Goal: Transaction & Acquisition: Obtain resource

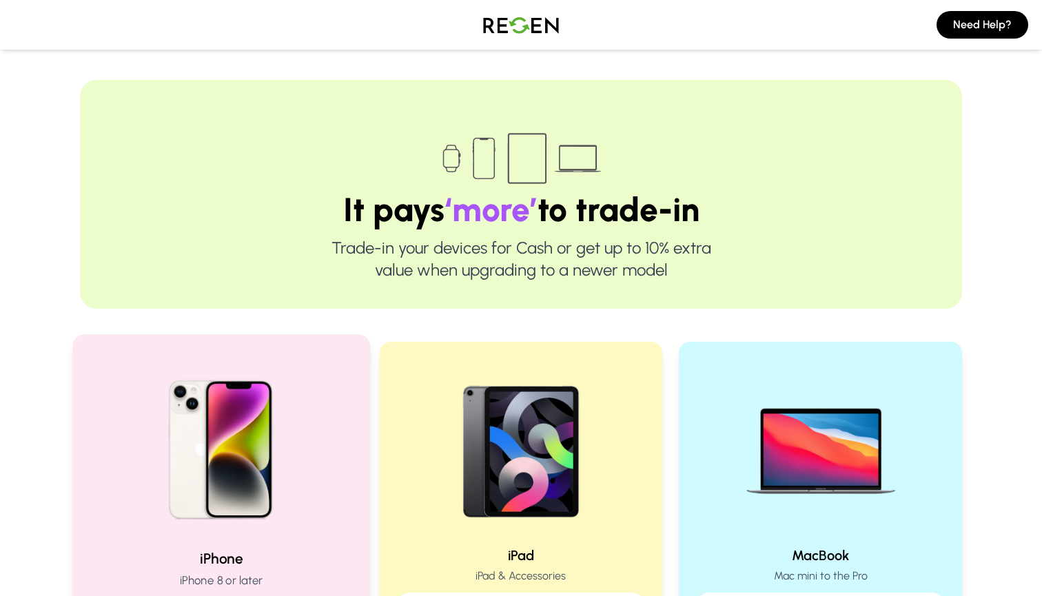
scroll to position [192, 0]
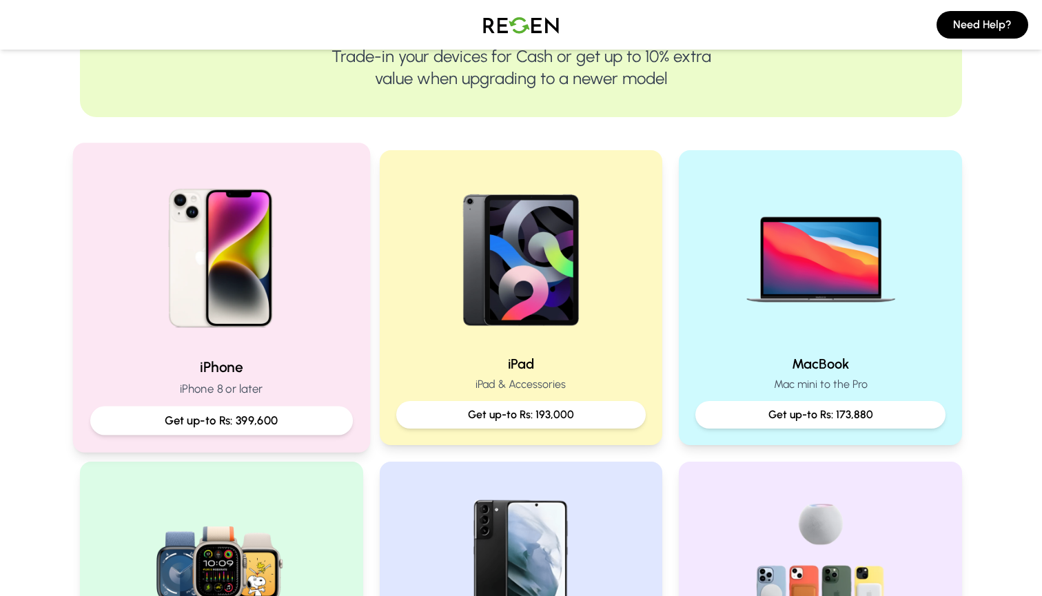
click at [250, 416] on p "Get up-to Rs: 399,600" at bounding box center [221, 420] width 239 height 17
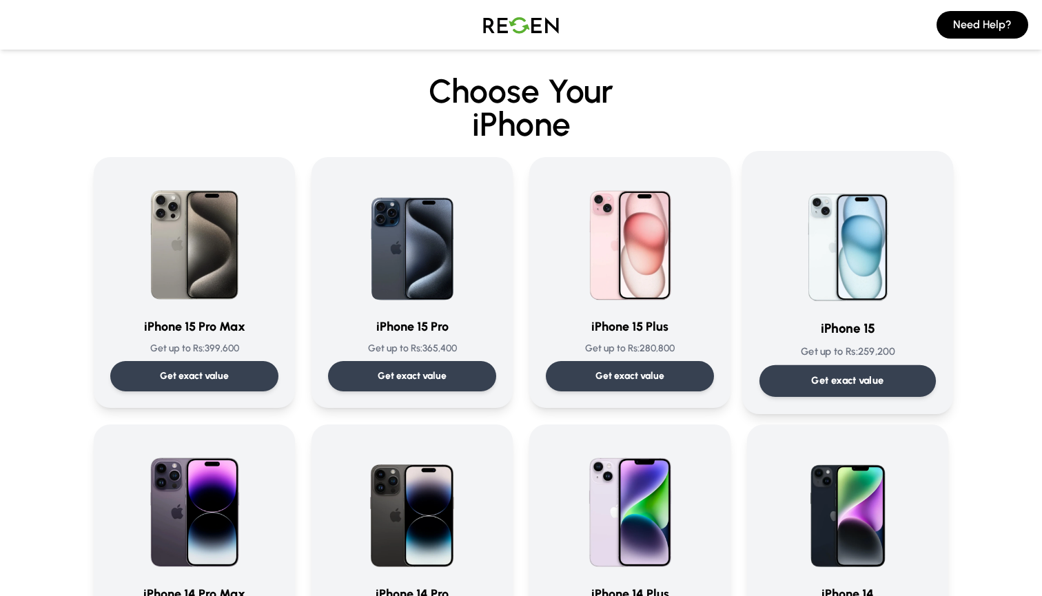
click at [863, 272] on img at bounding box center [847, 237] width 139 height 139
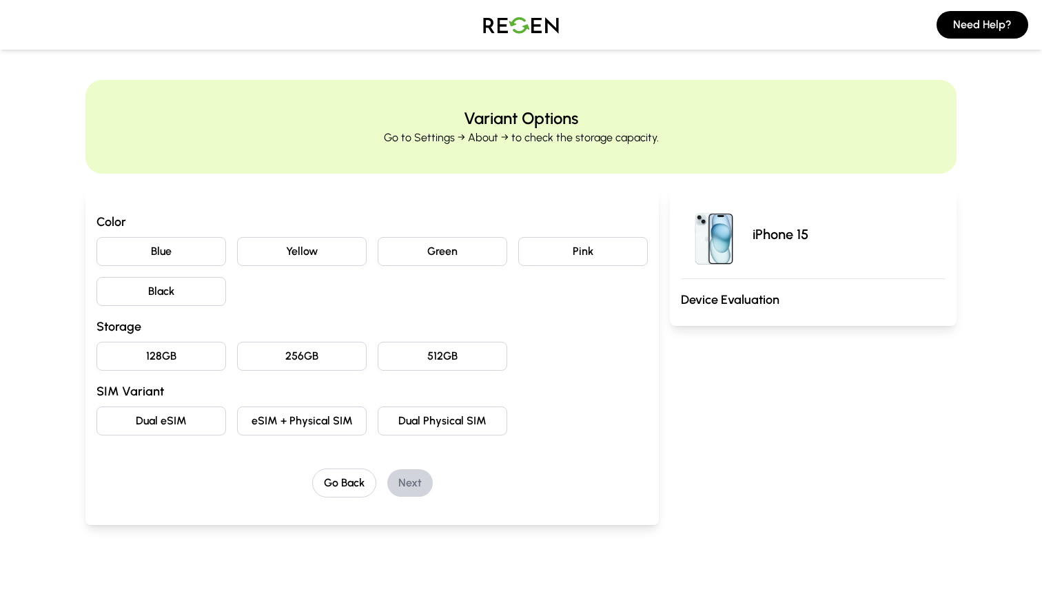
click at [200, 289] on button "Black" at bounding box center [162, 291] width 130 height 29
click at [185, 357] on button "128GB" at bounding box center [162, 356] width 130 height 29
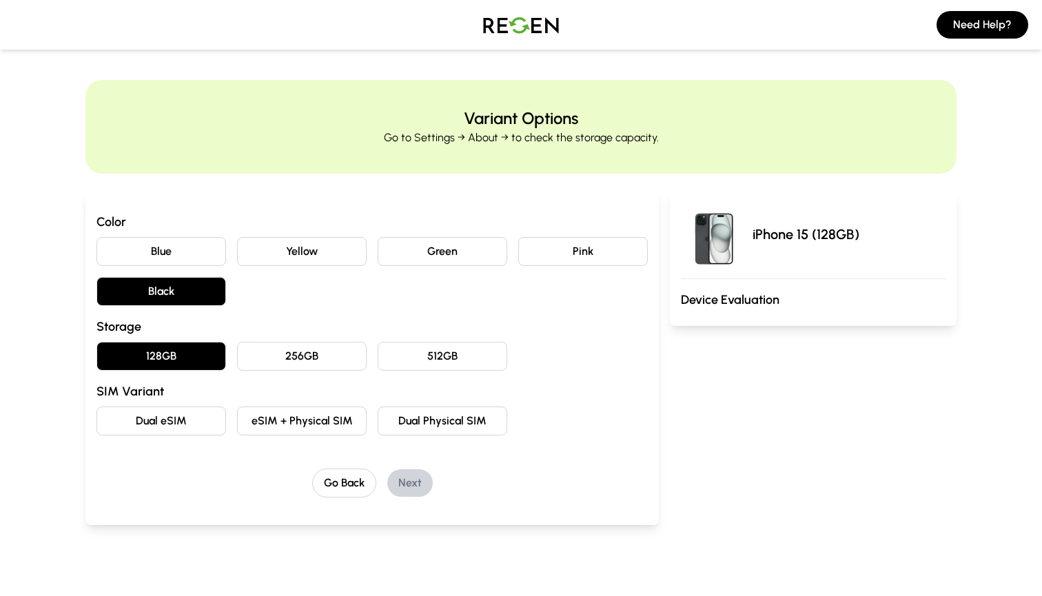
click at [155, 418] on button "Dual eSIM" at bounding box center [162, 421] width 130 height 29
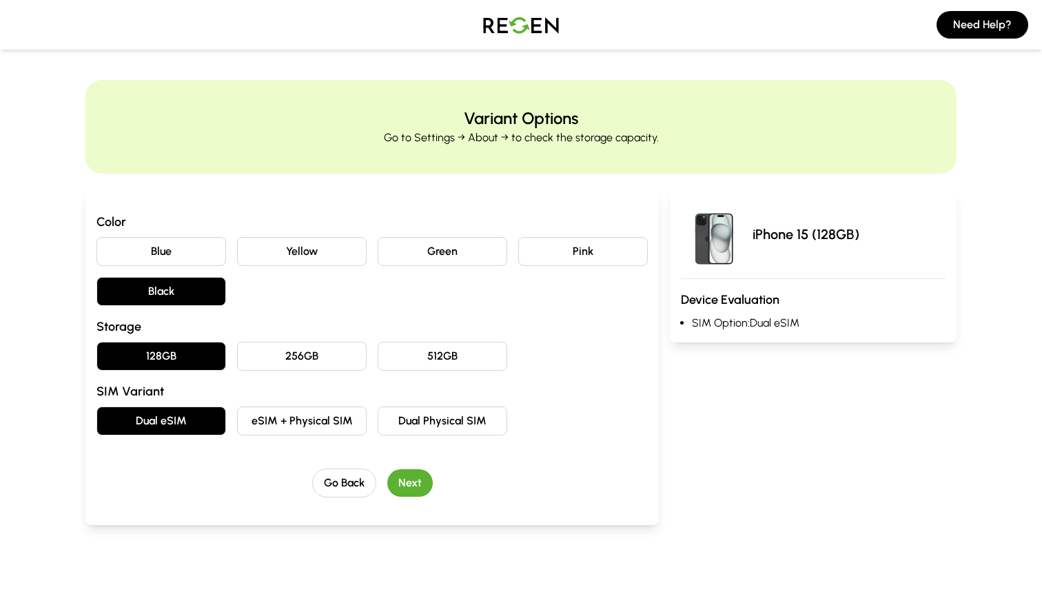
click at [420, 483] on button "Next" at bounding box center [410, 484] width 46 height 28
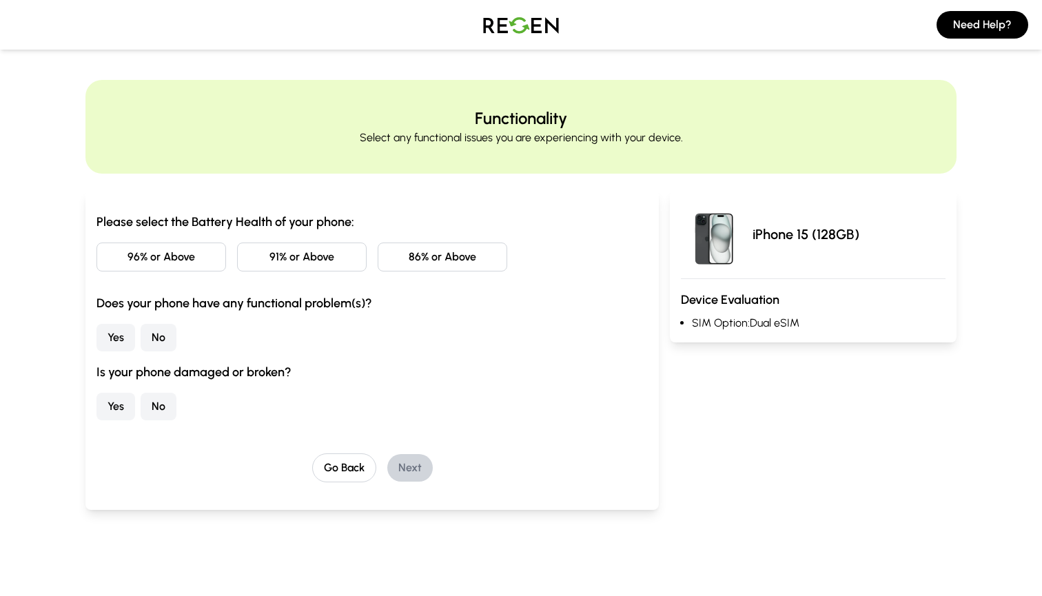
click at [149, 255] on button "96% or Above" at bounding box center [162, 257] width 130 height 29
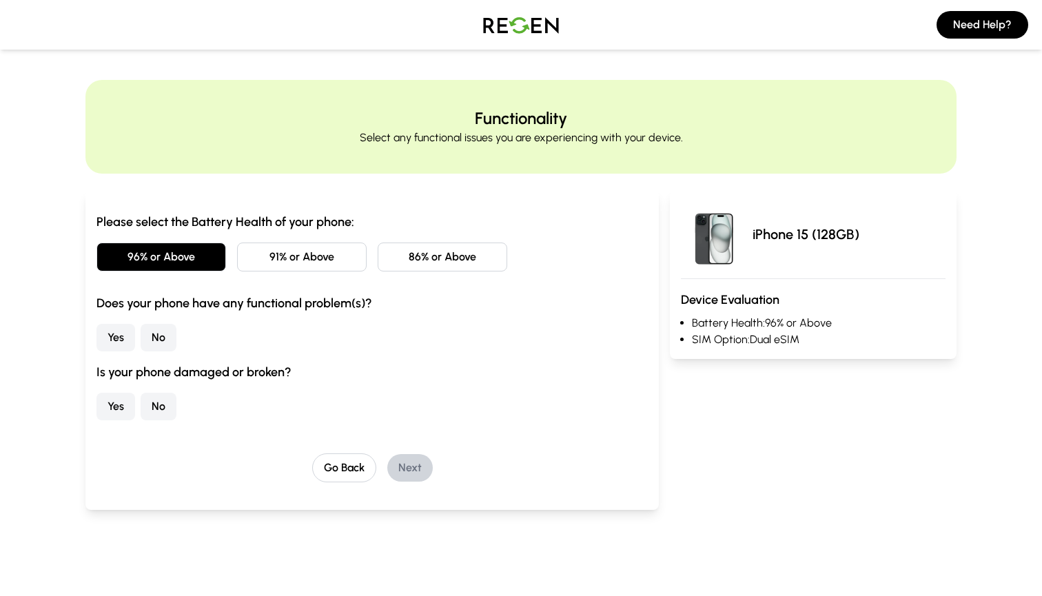
click at [152, 335] on button "No" at bounding box center [159, 338] width 36 height 28
click at [150, 412] on button "No" at bounding box center [159, 407] width 36 height 28
click at [430, 469] on button "Next" at bounding box center [410, 468] width 46 height 28
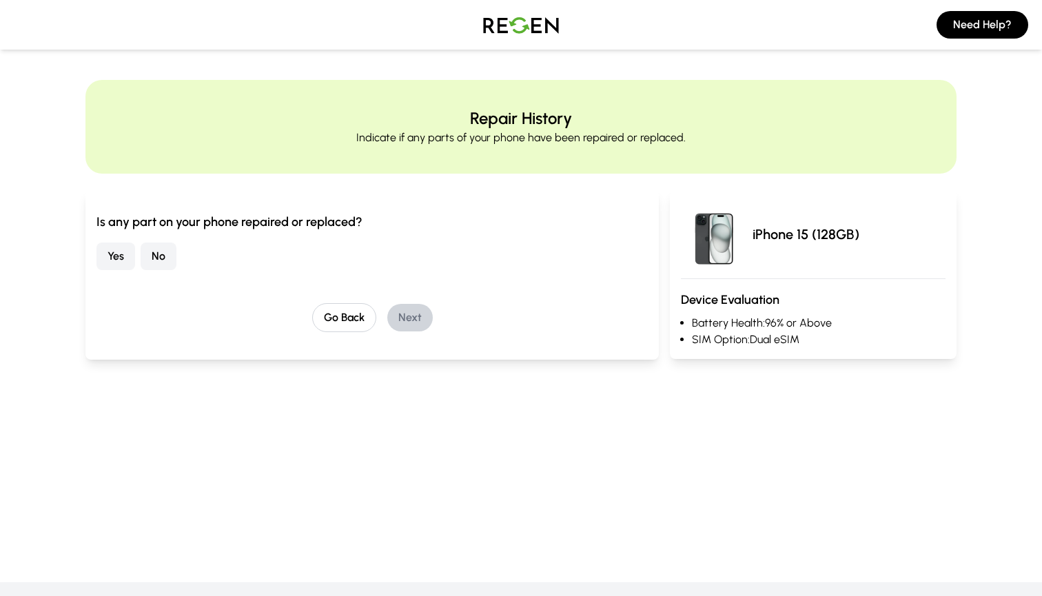
click at [158, 258] on button "No" at bounding box center [159, 257] width 36 height 28
click at [408, 313] on button "Next" at bounding box center [410, 318] width 46 height 28
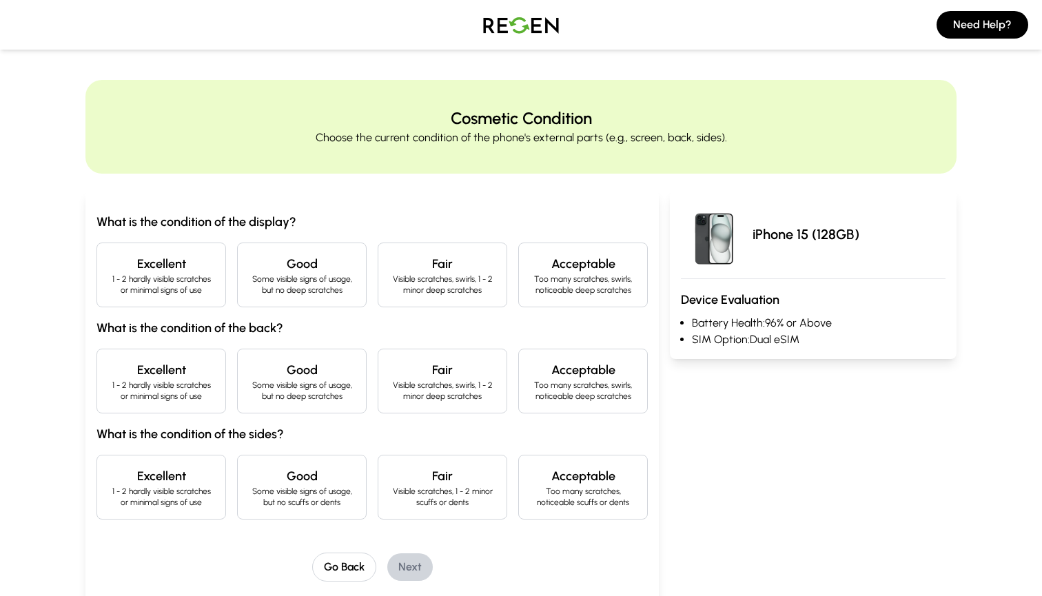
click at [126, 269] on h4 "Excellent" at bounding box center [161, 263] width 106 height 19
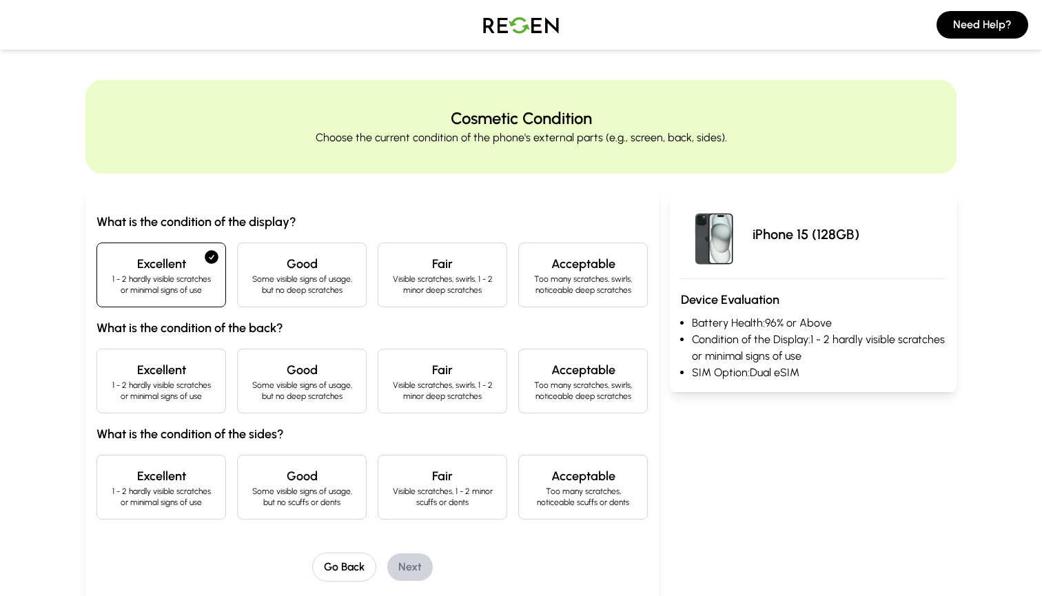
click at [160, 383] on p "1 - 2 hardly visible scratches or minimal signs of use" at bounding box center [161, 391] width 106 height 22
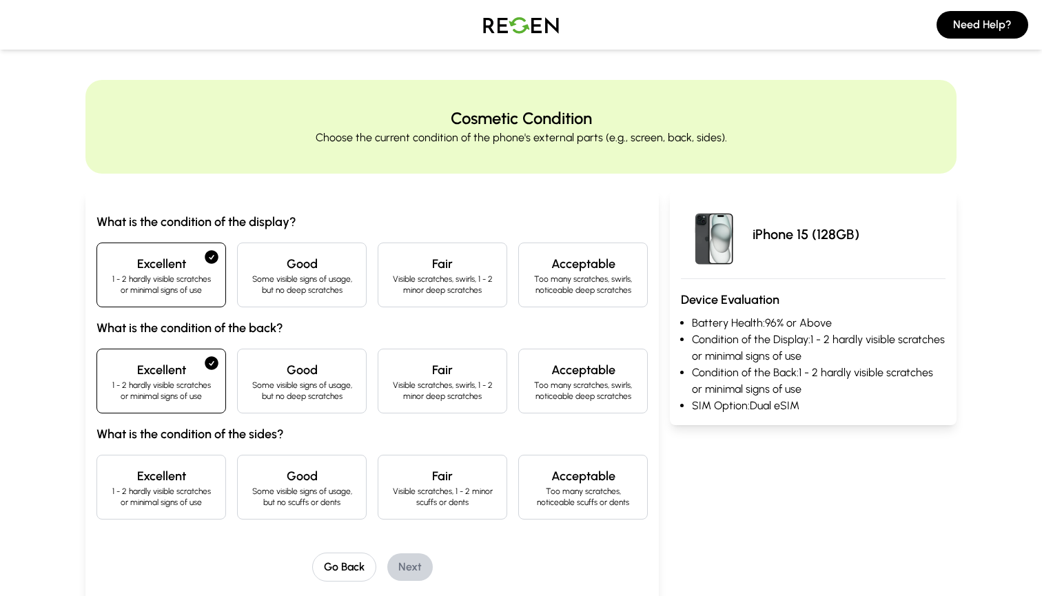
click at [162, 477] on h4 "Excellent" at bounding box center [161, 476] width 106 height 19
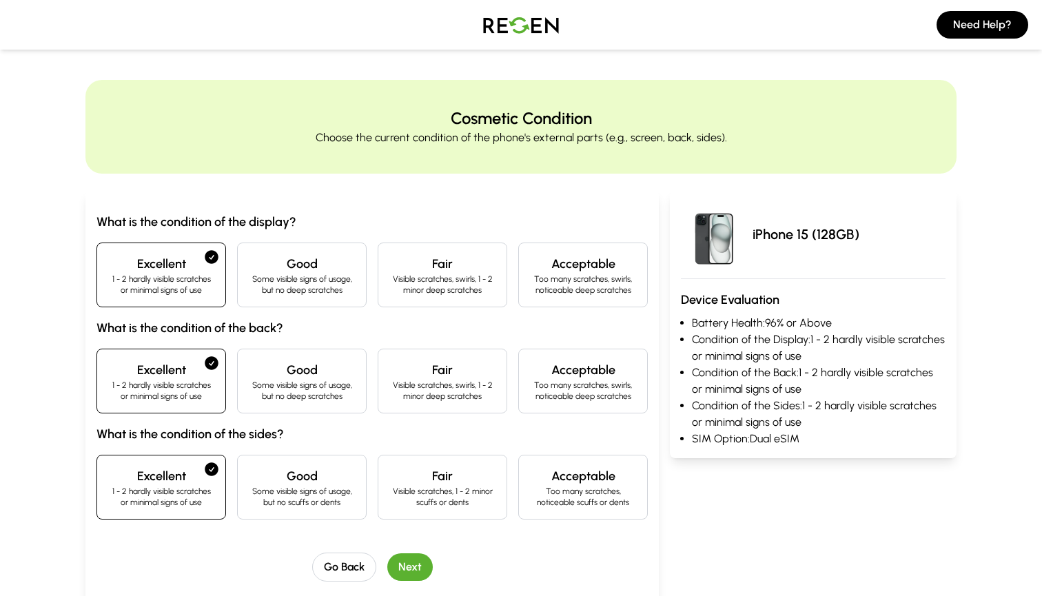
click at [420, 564] on button "Next" at bounding box center [410, 568] width 46 height 28
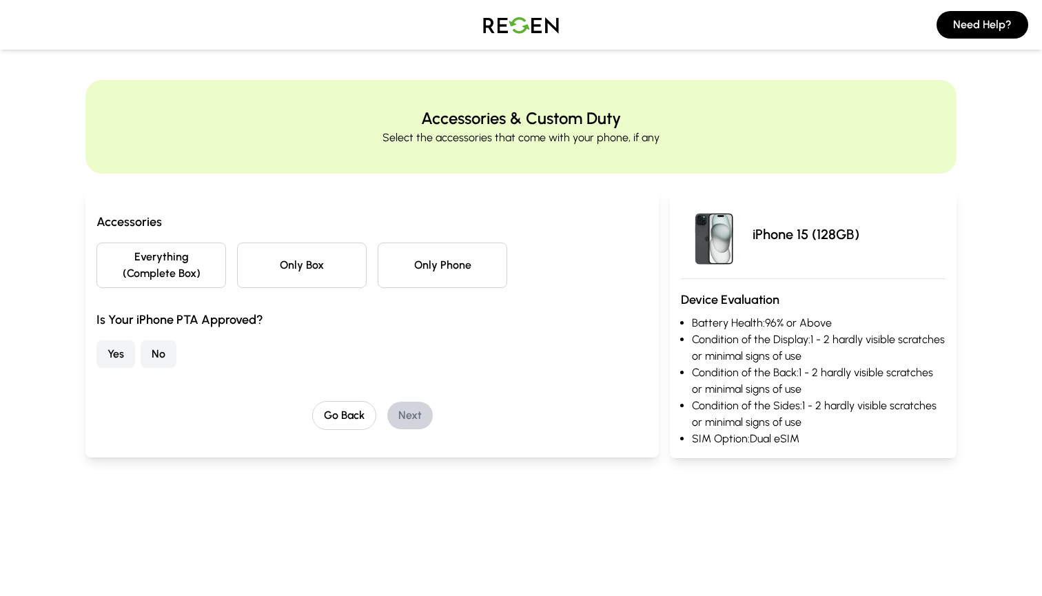
click at [185, 262] on button "Everything (Complete Box)" at bounding box center [162, 266] width 130 height 46
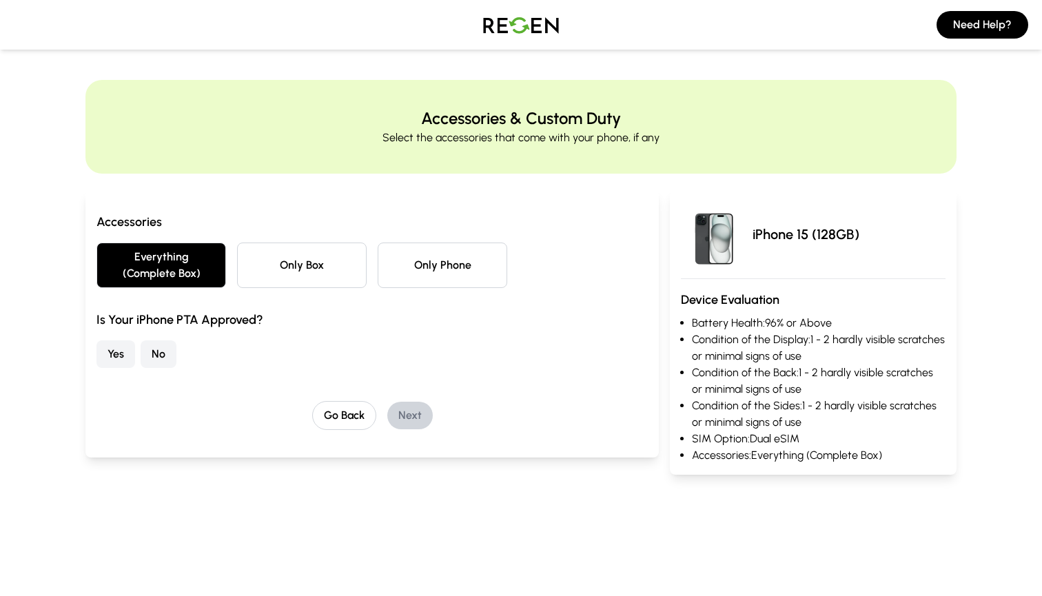
click at [158, 349] on button "No" at bounding box center [159, 355] width 36 height 28
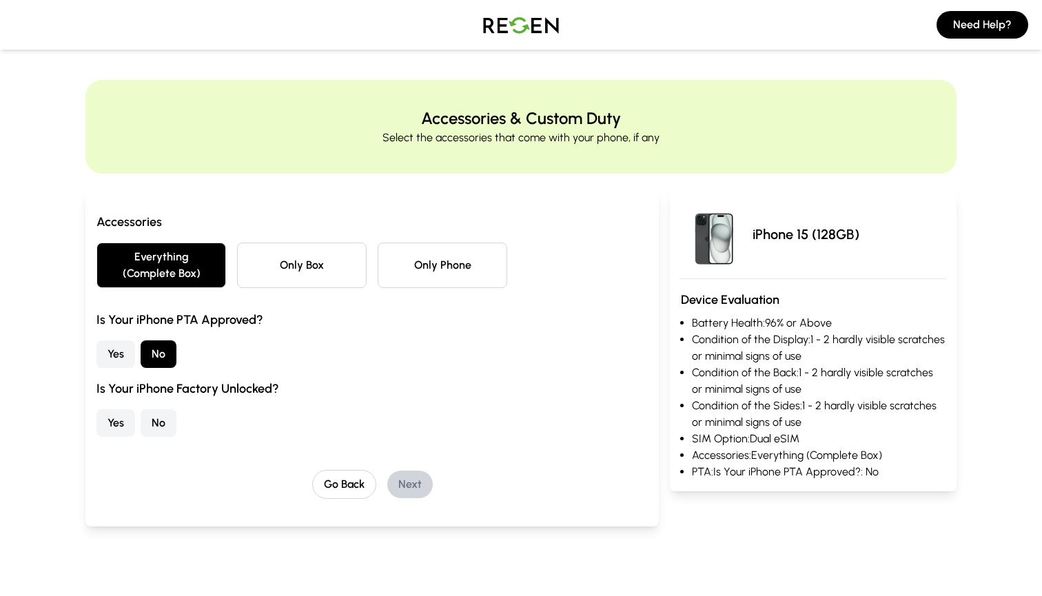
click at [145, 414] on button "No" at bounding box center [159, 424] width 36 height 28
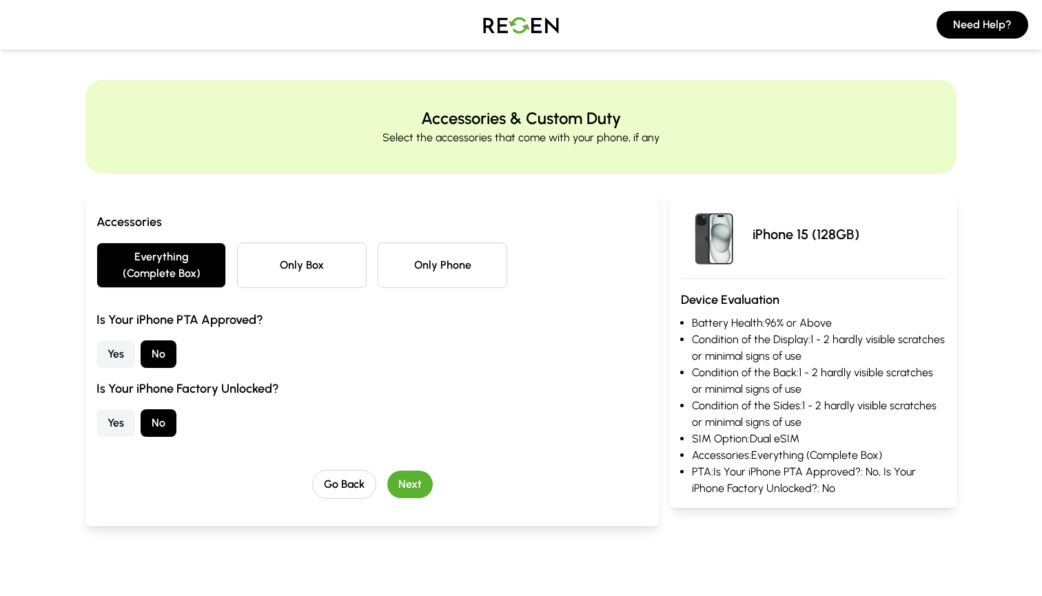
click at [415, 486] on button "Next" at bounding box center [410, 485] width 46 height 28
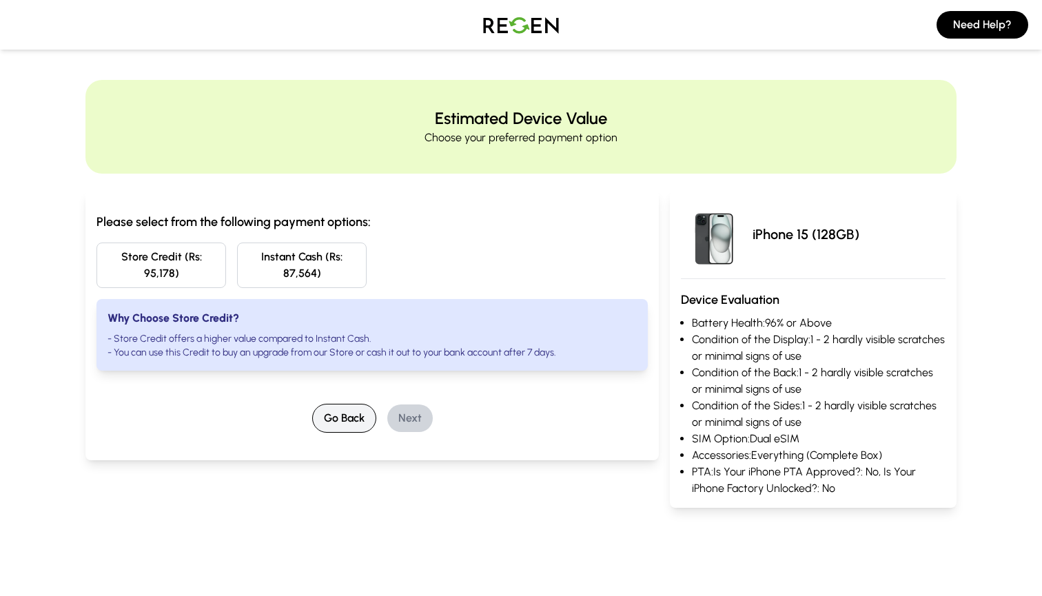
click at [349, 421] on button "Go Back" at bounding box center [344, 418] width 64 height 29
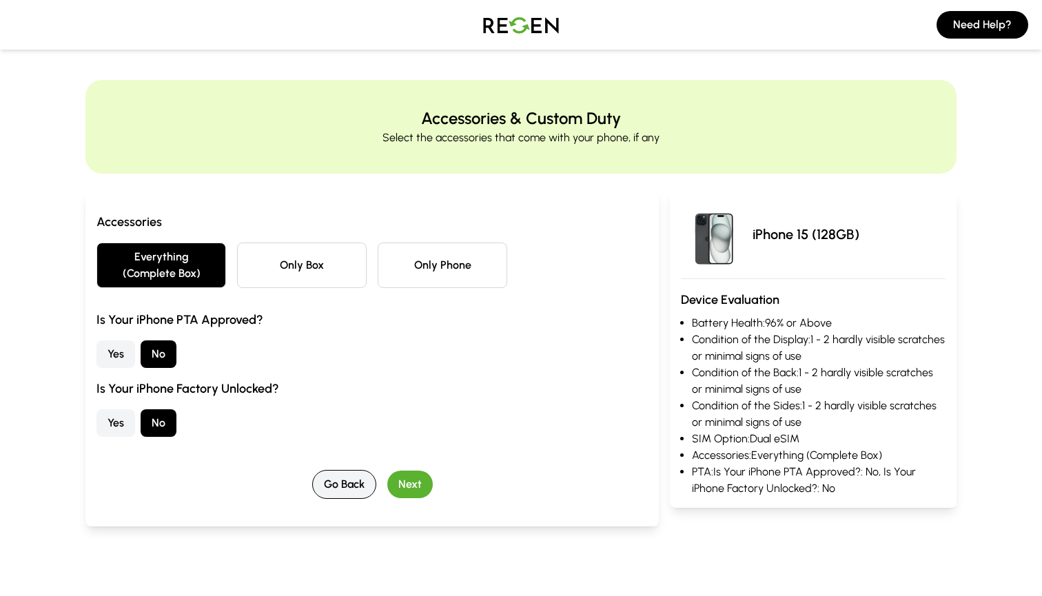
click at [341, 484] on button "Go Back" at bounding box center [344, 484] width 64 height 29
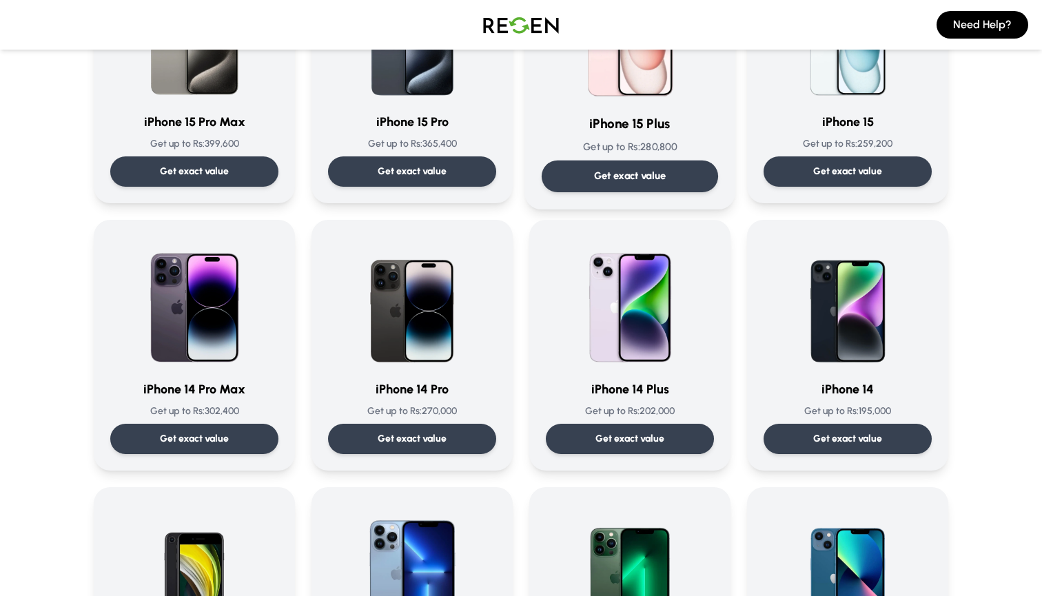
scroll to position [228, 0]
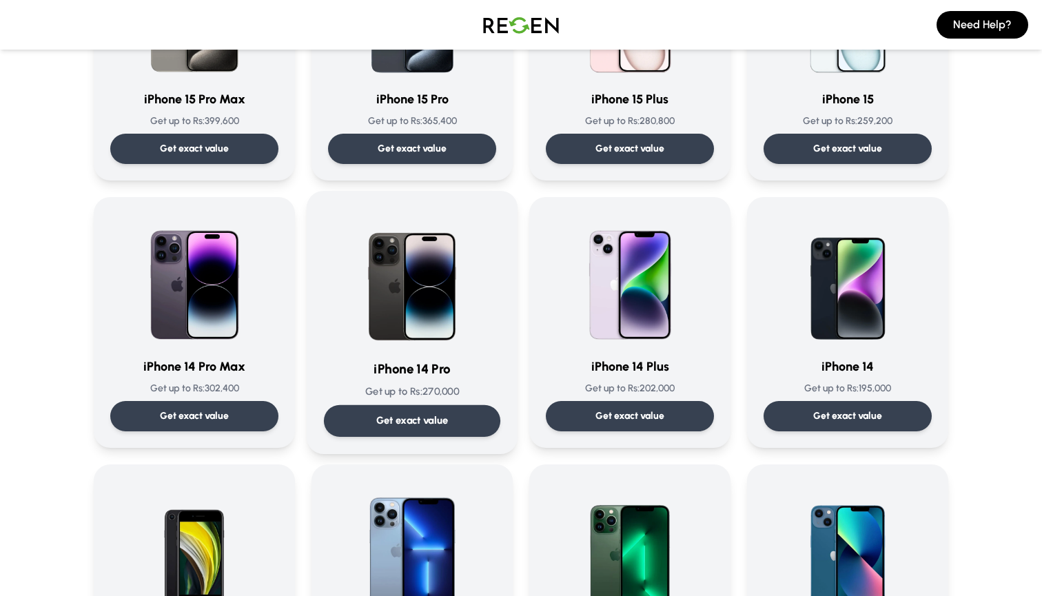
click at [434, 410] on div "Get exact value" at bounding box center [412, 421] width 176 height 32
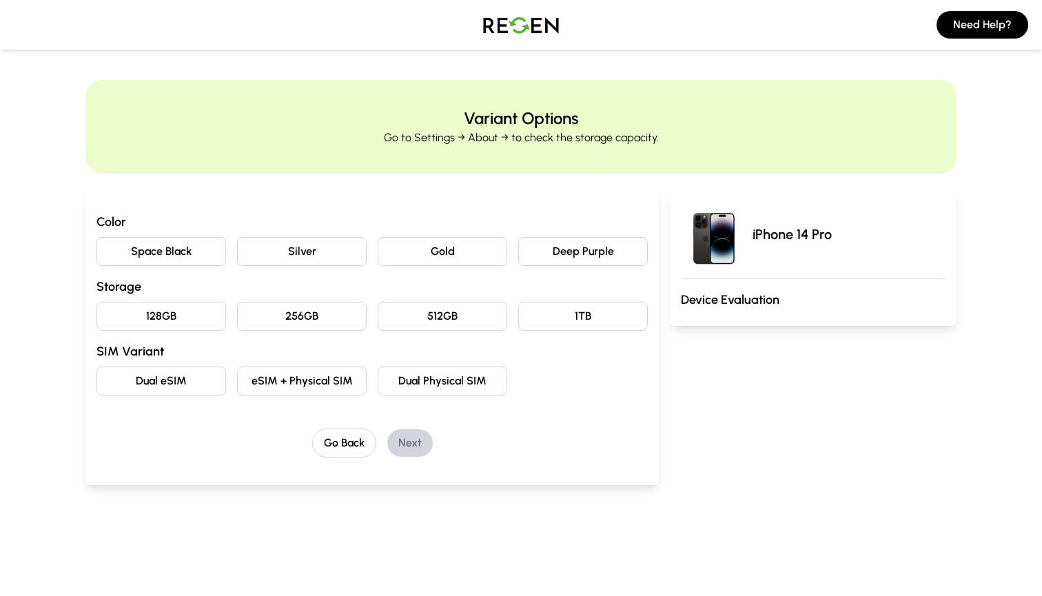
click at [575, 241] on button "Deep Purple" at bounding box center [583, 251] width 130 height 29
click at [203, 314] on button "128GB" at bounding box center [162, 316] width 130 height 29
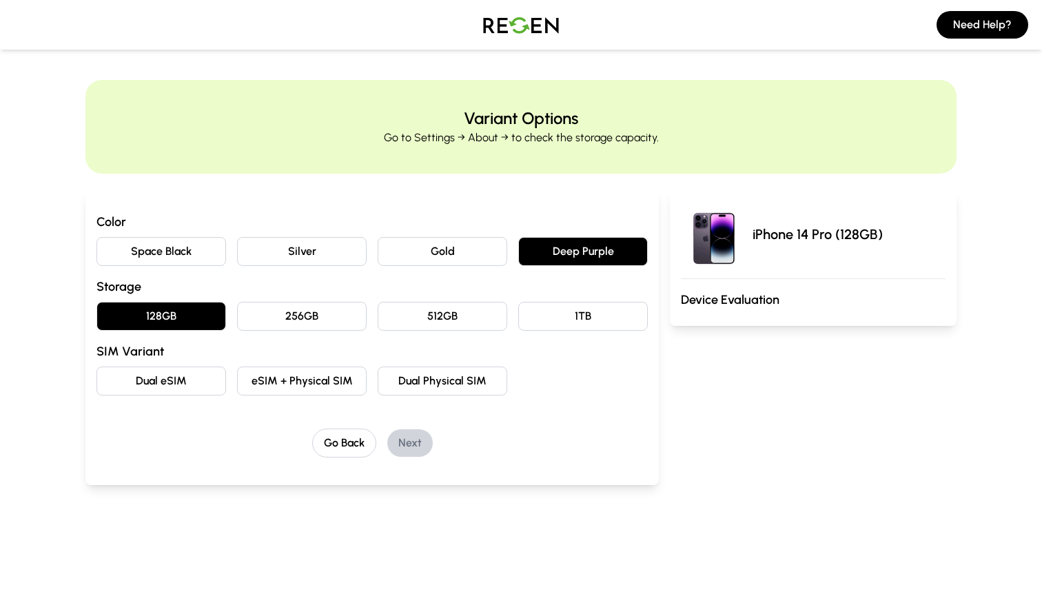
click at [311, 388] on button "eSIM + Physical SIM" at bounding box center [302, 381] width 130 height 29
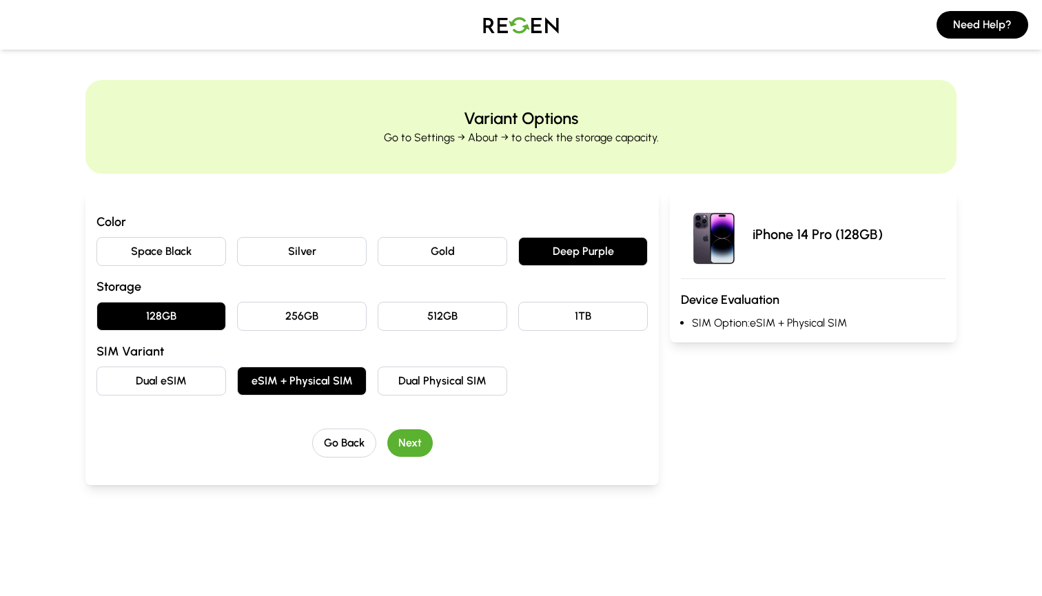
click at [408, 443] on button "Next" at bounding box center [410, 444] width 46 height 28
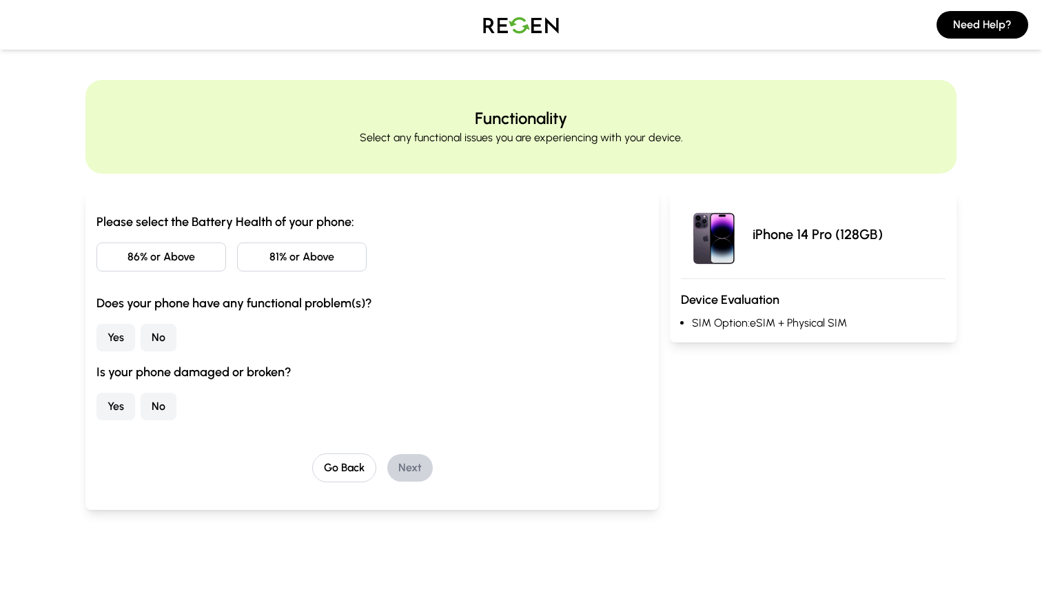
click at [294, 260] on button "81% or Above" at bounding box center [302, 257] width 130 height 29
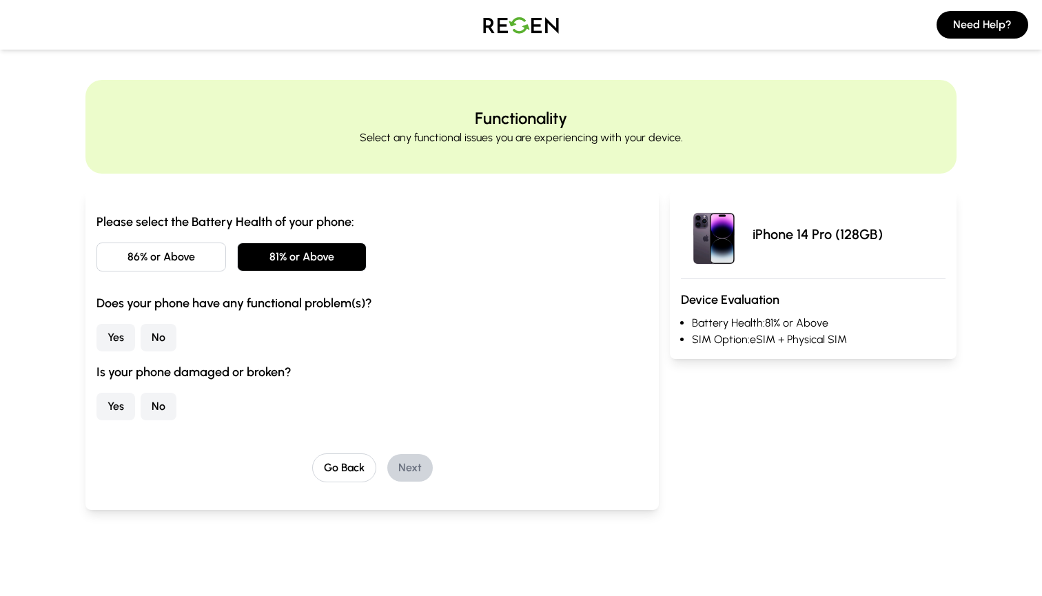
click at [152, 341] on button "No" at bounding box center [159, 338] width 36 height 28
click at [161, 404] on button "No" at bounding box center [159, 407] width 36 height 28
click at [425, 476] on button "Next" at bounding box center [410, 468] width 46 height 28
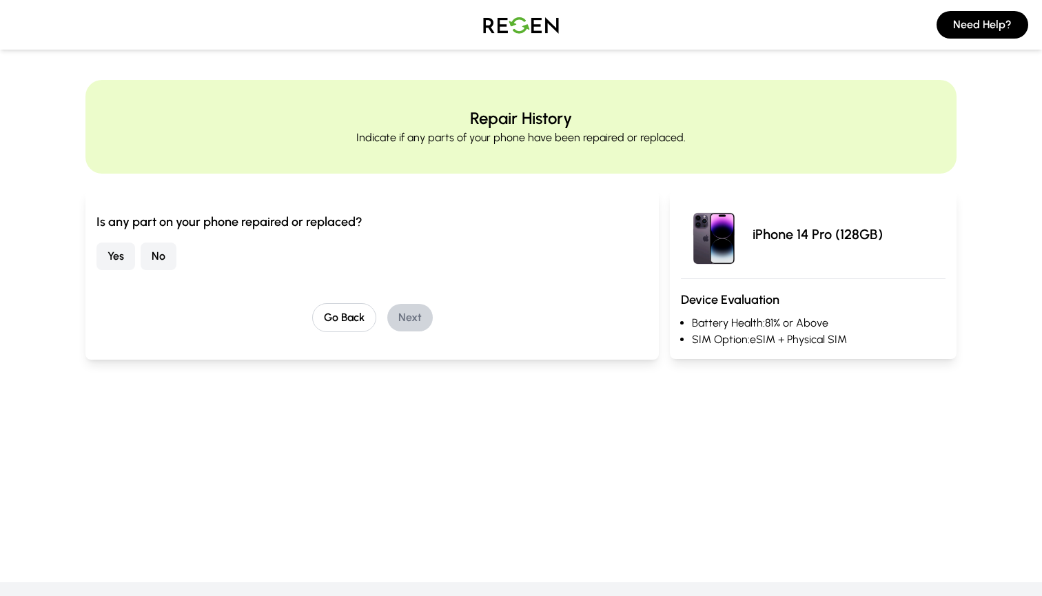
click at [158, 262] on button "No" at bounding box center [159, 257] width 36 height 28
click at [396, 314] on button "Next" at bounding box center [410, 318] width 46 height 28
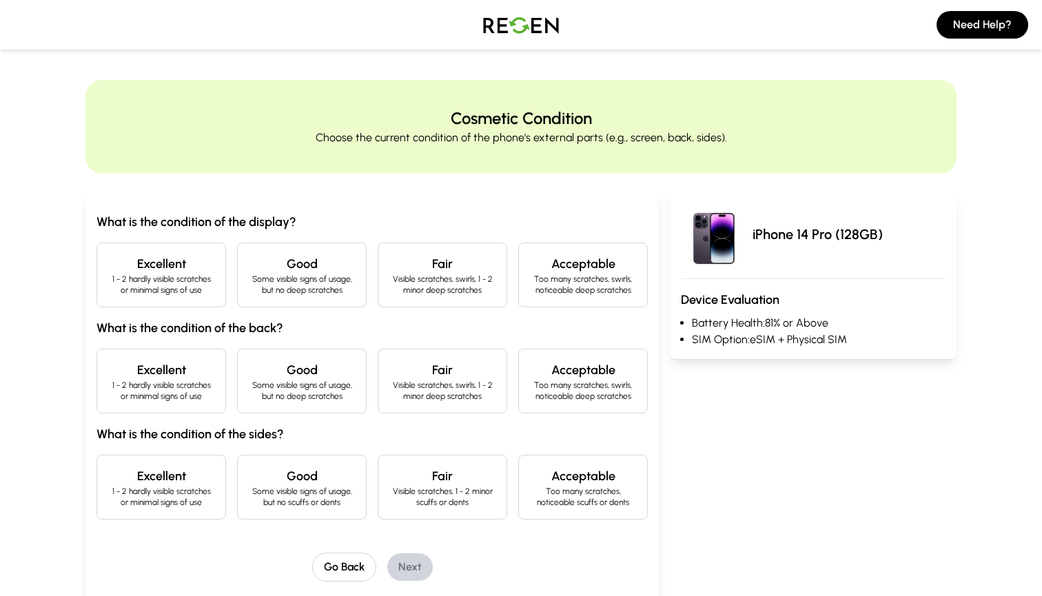
click at [172, 285] on p "1 - 2 hardly visible scratches or minimal signs of use" at bounding box center [161, 285] width 106 height 22
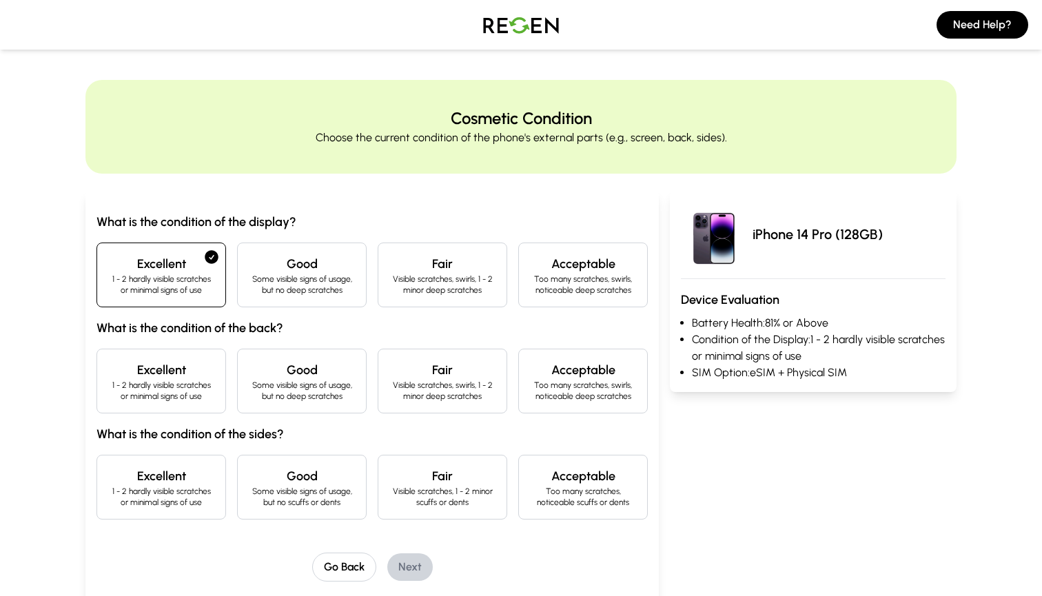
click at [172, 387] on p "1 - 2 hardly visible scratches or minimal signs of use" at bounding box center [161, 391] width 106 height 22
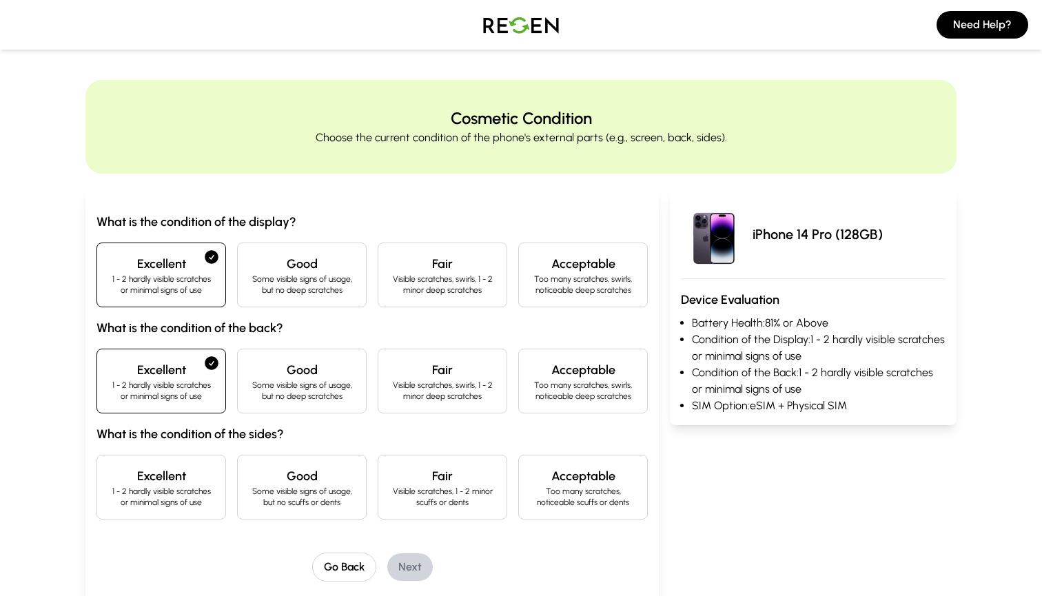
click at [174, 478] on h4 "Excellent" at bounding box center [161, 476] width 106 height 19
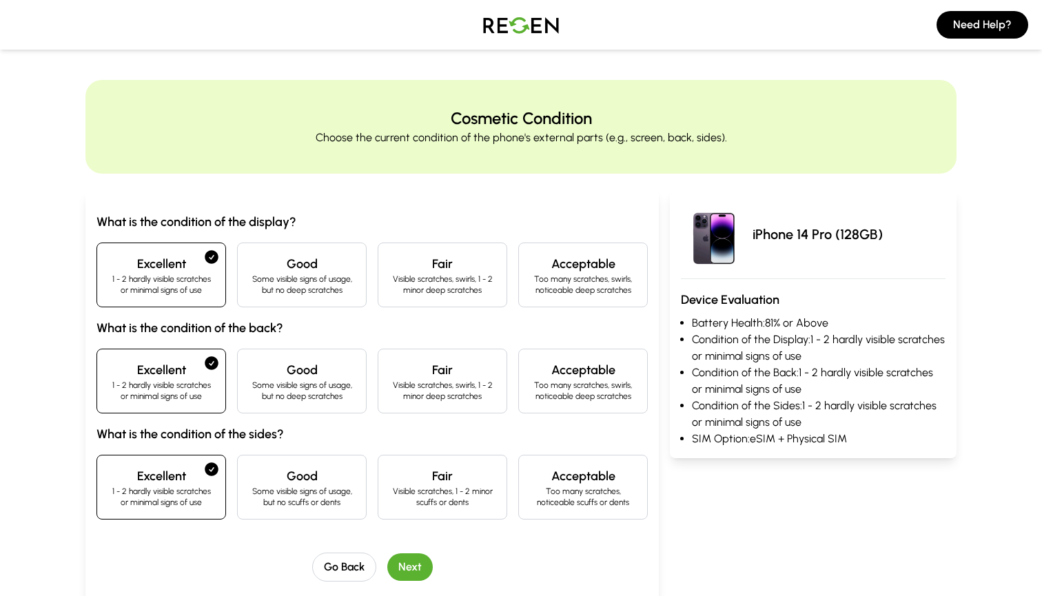
click at [416, 565] on button "Next" at bounding box center [410, 568] width 46 height 28
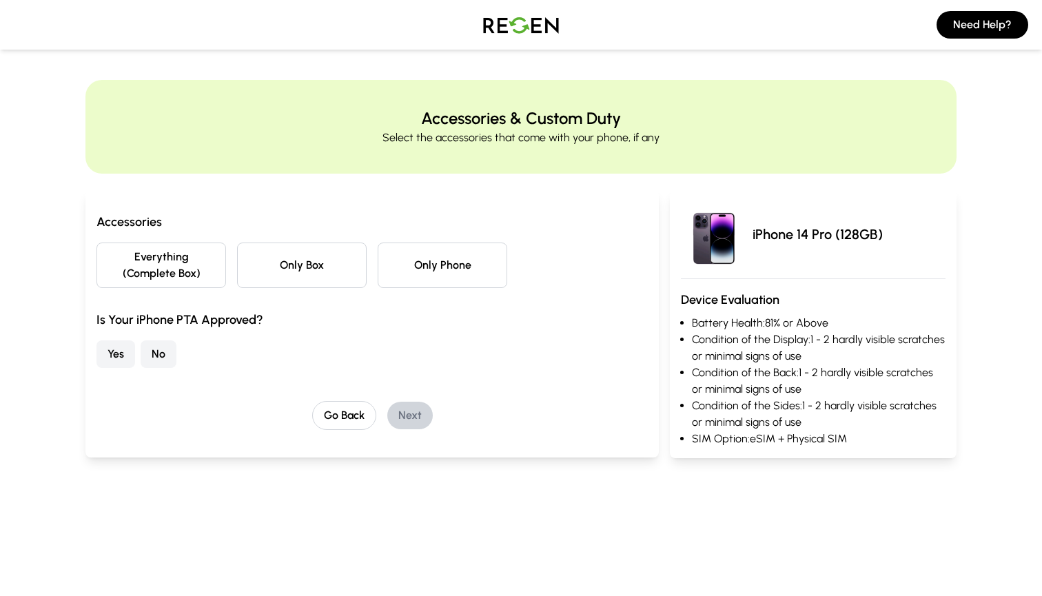
click at [188, 268] on button "Everything (Complete Box)" at bounding box center [162, 266] width 130 height 46
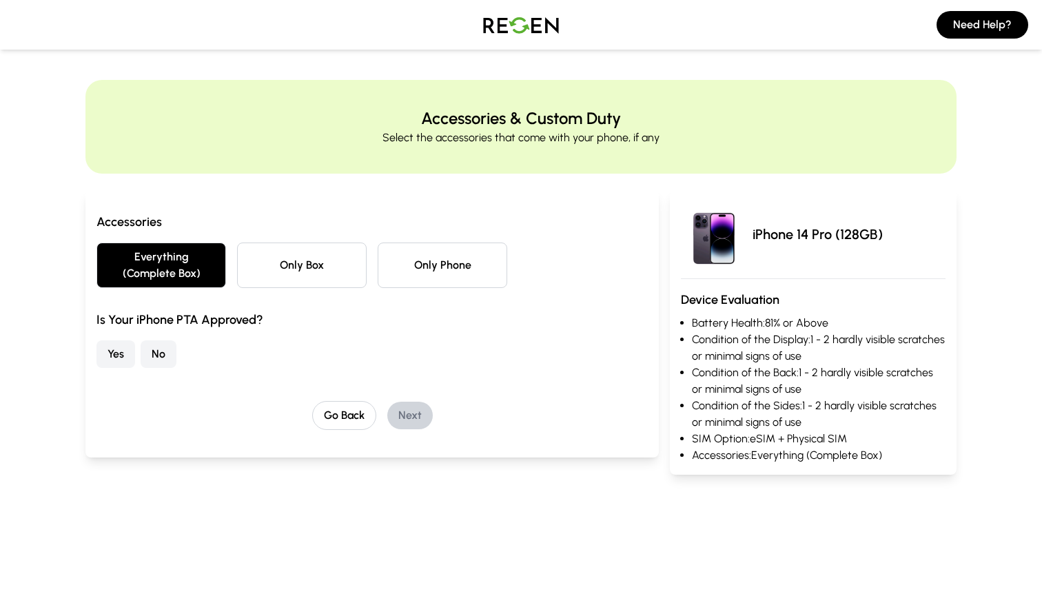
click at [117, 354] on button "Yes" at bounding box center [116, 355] width 39 height 28
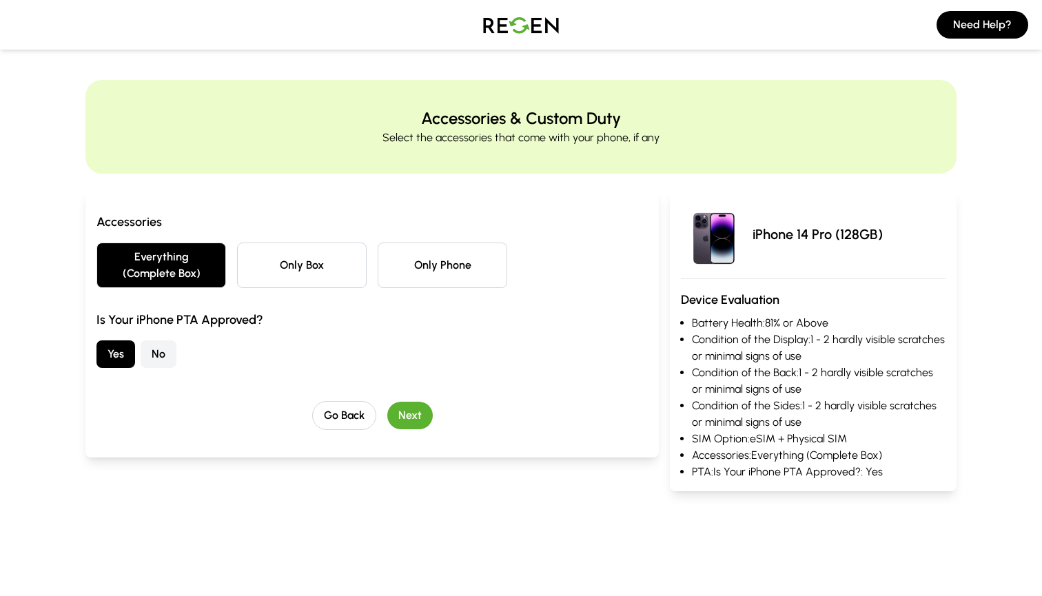
click at [410, 411] on button "Next" at bounding box center [410, 416] width 46 height 28
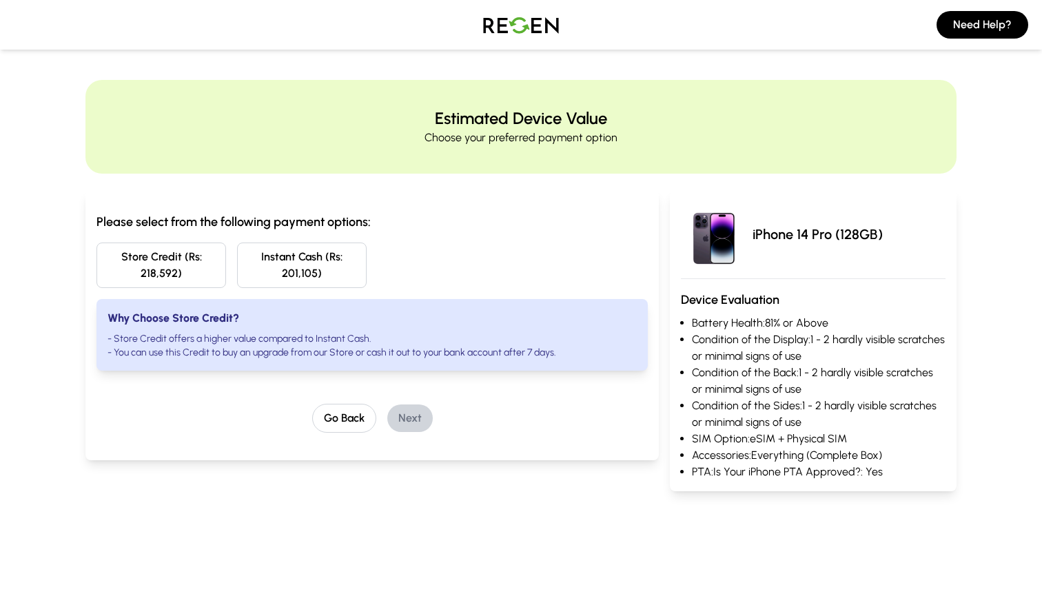
click at [283, 268] on button "Instant Cash (Rs: 201,105)" at bounding box center [302, 266] width 130 height 46
